Goal: Task Accomplishment & Management: Manage account settings

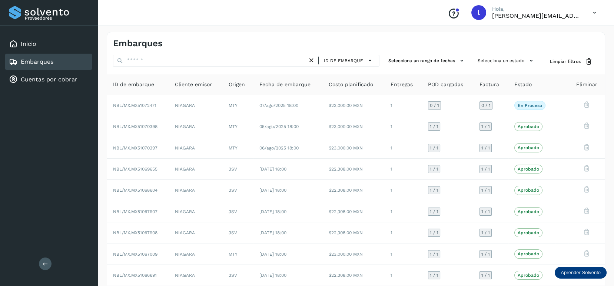
click at [58, 65] on div "Embarques" at bounding box center [48, 62] width 87 height 16
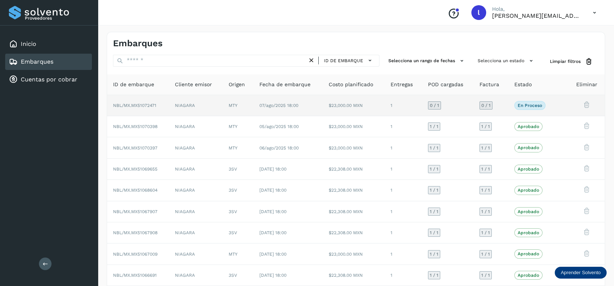
click at [216, 105] on td "NIAGARA" at bounding box center [196, 105] width 54 height 21
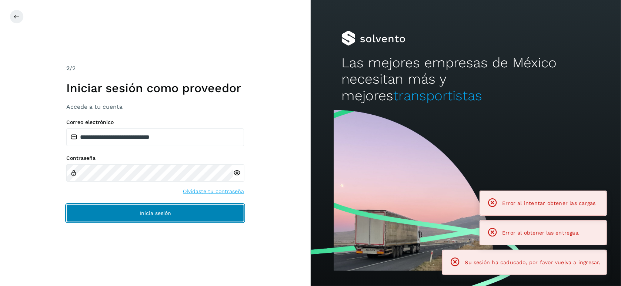
click at [184, 208] on button "Inicia sesión" at bounding box center [155, 213] width 178 height 18
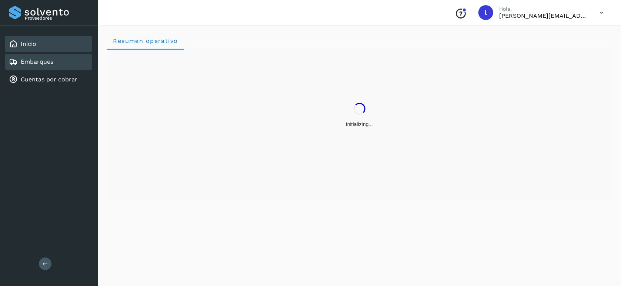
click at [46, 64] on link "Embarques" at bounding box center [37, 61] width 33 height 7
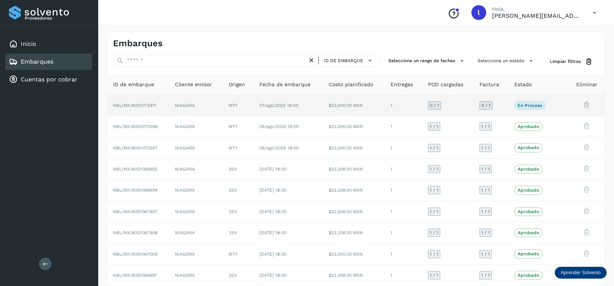
click at [249, 101] on td "MTY" at bounding box center [238, 105] width 31 height 21
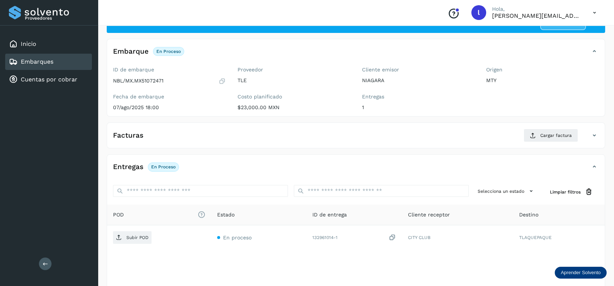
scroll to position [49, 0]
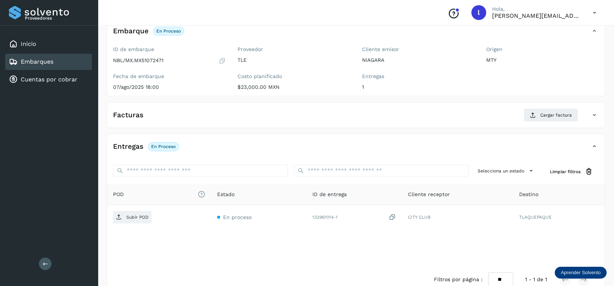
click at [306, 250] on div "POD El tamaño máximo de archivo es de 20 Mb. Estado ID de entrega Cliente recep…" at bounding box center [355, 225] width 497 height 82
click at [564, 110] on button "Cargar factura" at bounding box center [550, 115] width 54 height 13
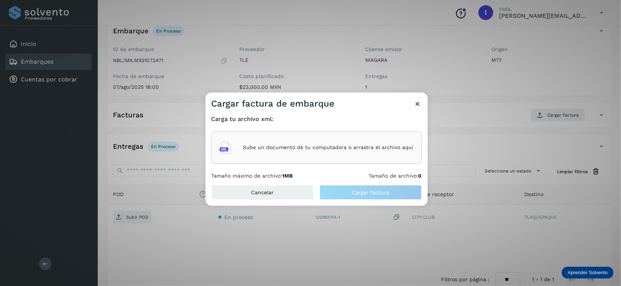
click at [324, 156] on div "Sube un documento de tu computadora o arrastra el archivo aquí" at bounding box center [317, 148] width 194 height 20
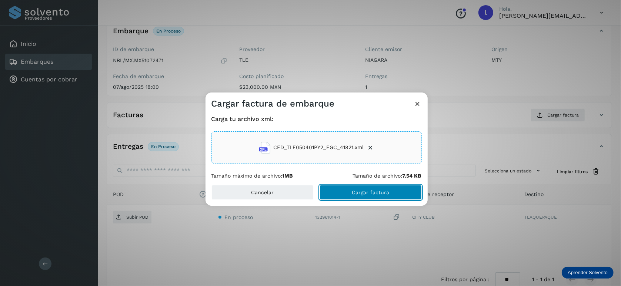
click at [341, 194] on button "Cargar factura" at bounding box center [371, 192] width 102 height 15
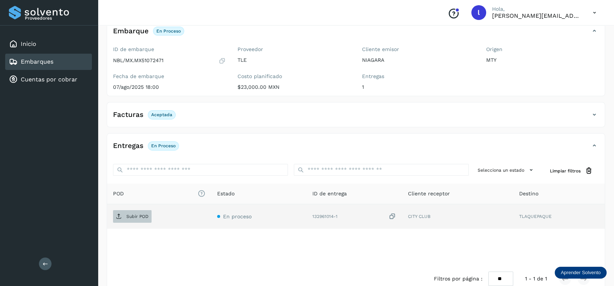
click at [142, 216] on p "Subir POD" at bounding box center [137, 216] width 22 height 5
click at [47, 64] on link "Embarques" at bounding box center [37, 61] width 33 height 7
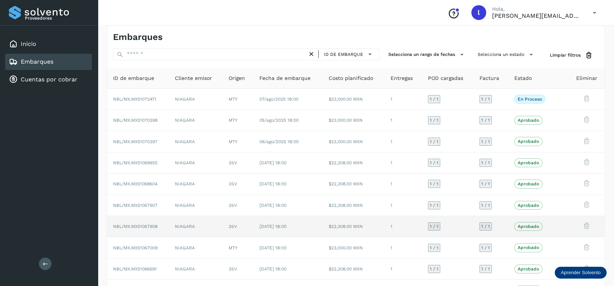
scroll to position [55, 0]
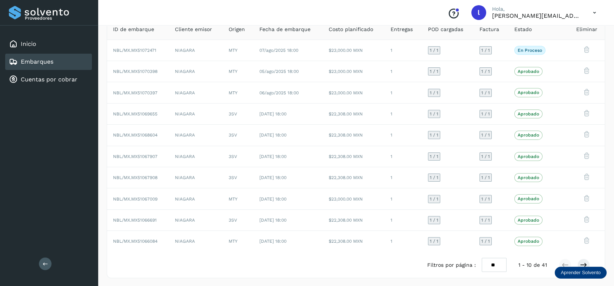
click at [498, 261] on select "** ** **" at bounding box center [494, 265] width 25 height 14
click at [493, 262] on select "** ** **" at bounding box center [494, 265] width 25 height 14
select select "**"
click at [482, 258] on select "** ** **" at bounding box center [494, 265] width 25 height 14
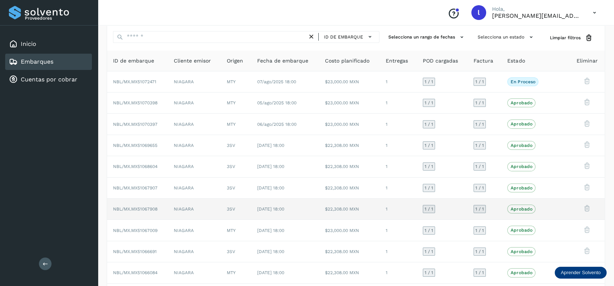
scroll to position [0, 0]
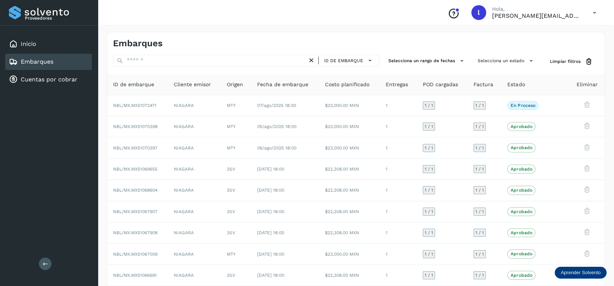
click at [42, 59] on link "Embarques" at bounding box center [37, 61] width 33 height 7
click at [45, 81] on link "Cuentas por cobrar" at bounding box center [49, 79] width 57 height 7
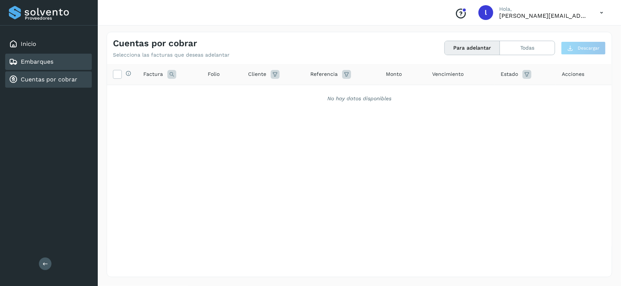
click at [48, 64] on link "Embarques" at bounding box center [37, 61] width 33 height 7
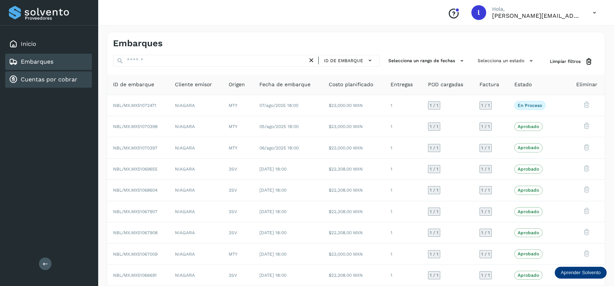
click at [46, 81] on link "Cuentas por cobrar" at bounding box center [49, 79] width 57 height 7
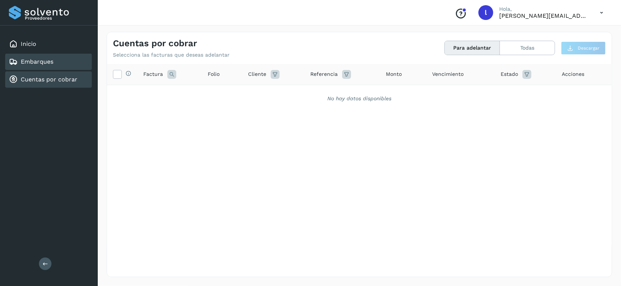
click at [37, 63] on link "Embarques" at bounding box center [37, 61] width 33 height 7
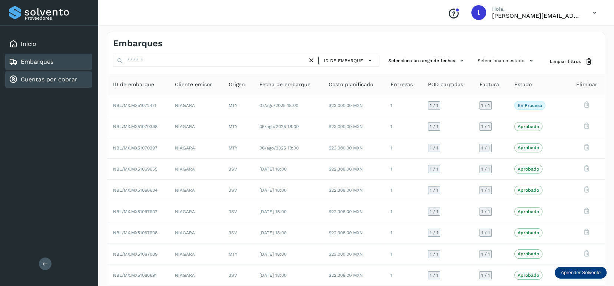
click at [45, 78] on link "Cuentas por cobrar" at bounding box center [49, 79] width 57 height 7
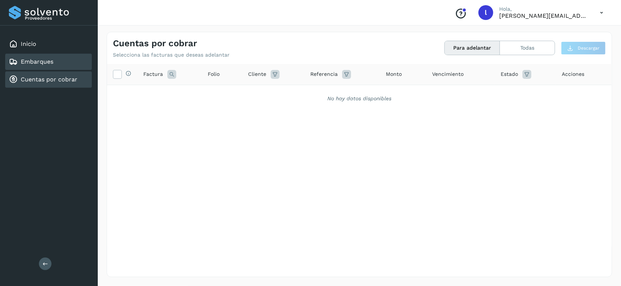
click at [44, 64] on link "Embarques" at bounding box center [37, 61] width 33 height 7
